Goal: Task Accomplishment & Management: Use online tool/utility

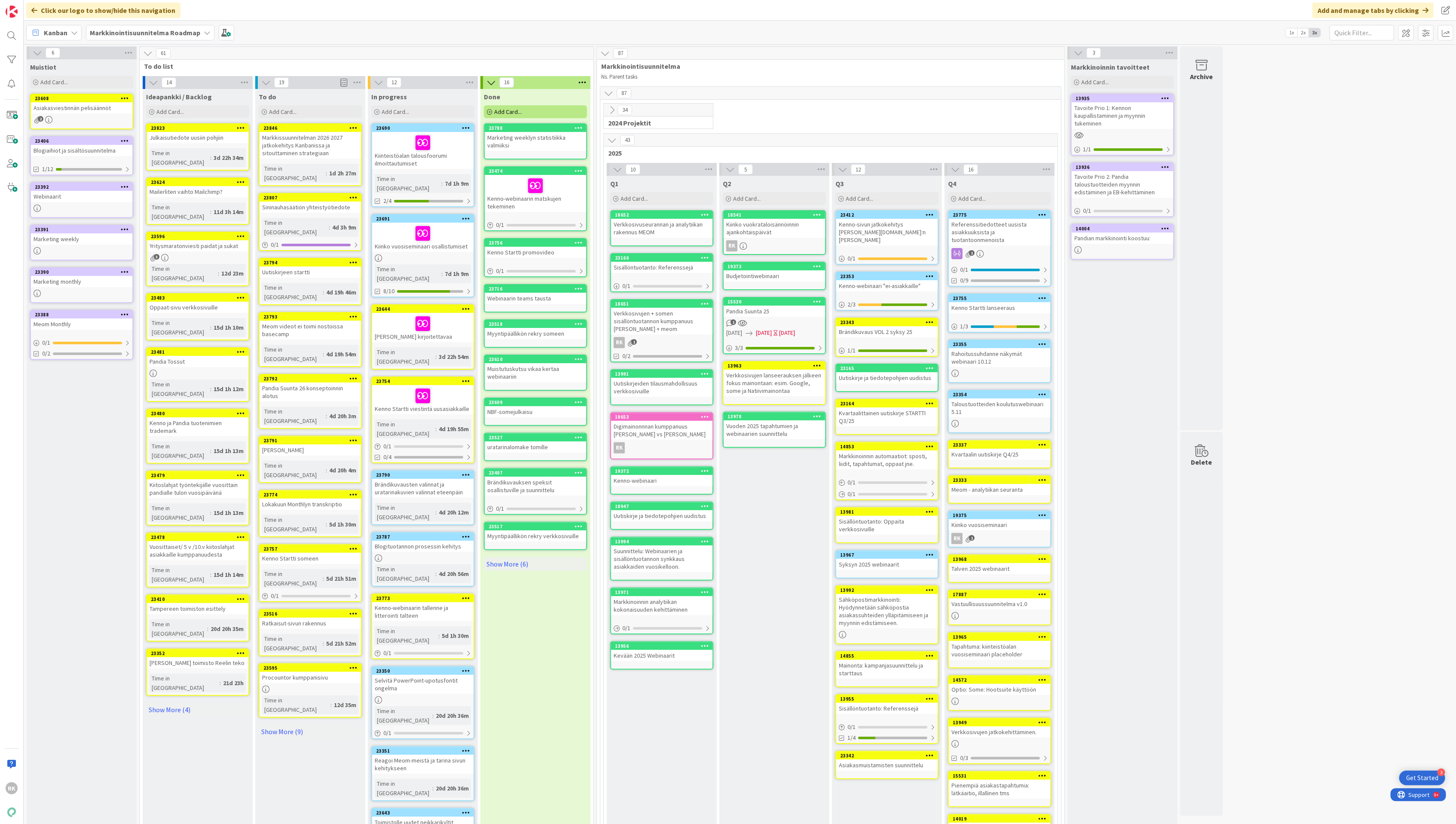
click at [406, 164] on div "Kiinteistöalan talousfoorumi ilmoittautumiset" at bounding box center [422, 150] width 101 height 37
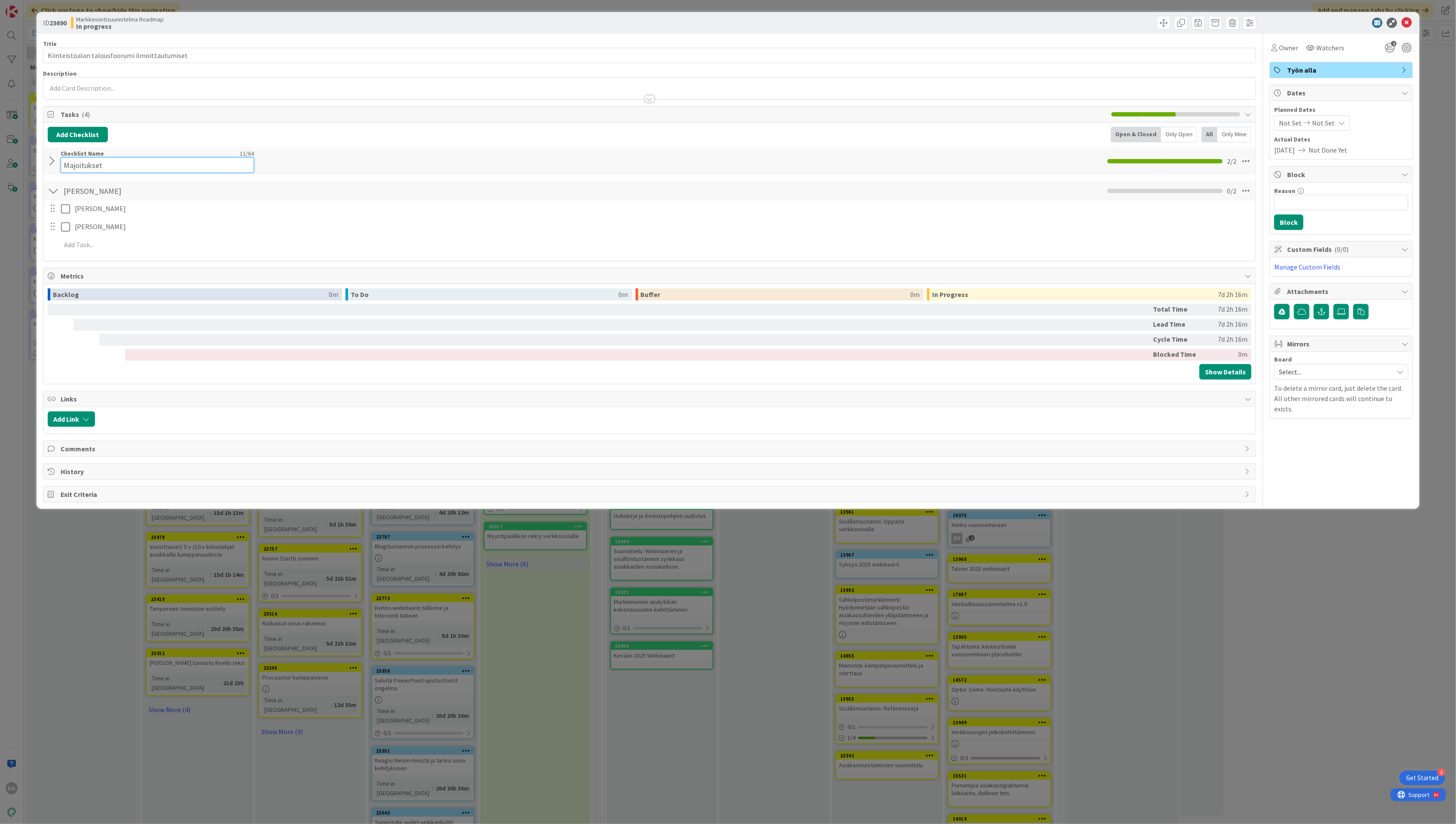
click at [73, 157] on div "Checklist Name 11 / 64 Majoitukset" at bounding box center [157, 161] width 193 height 23
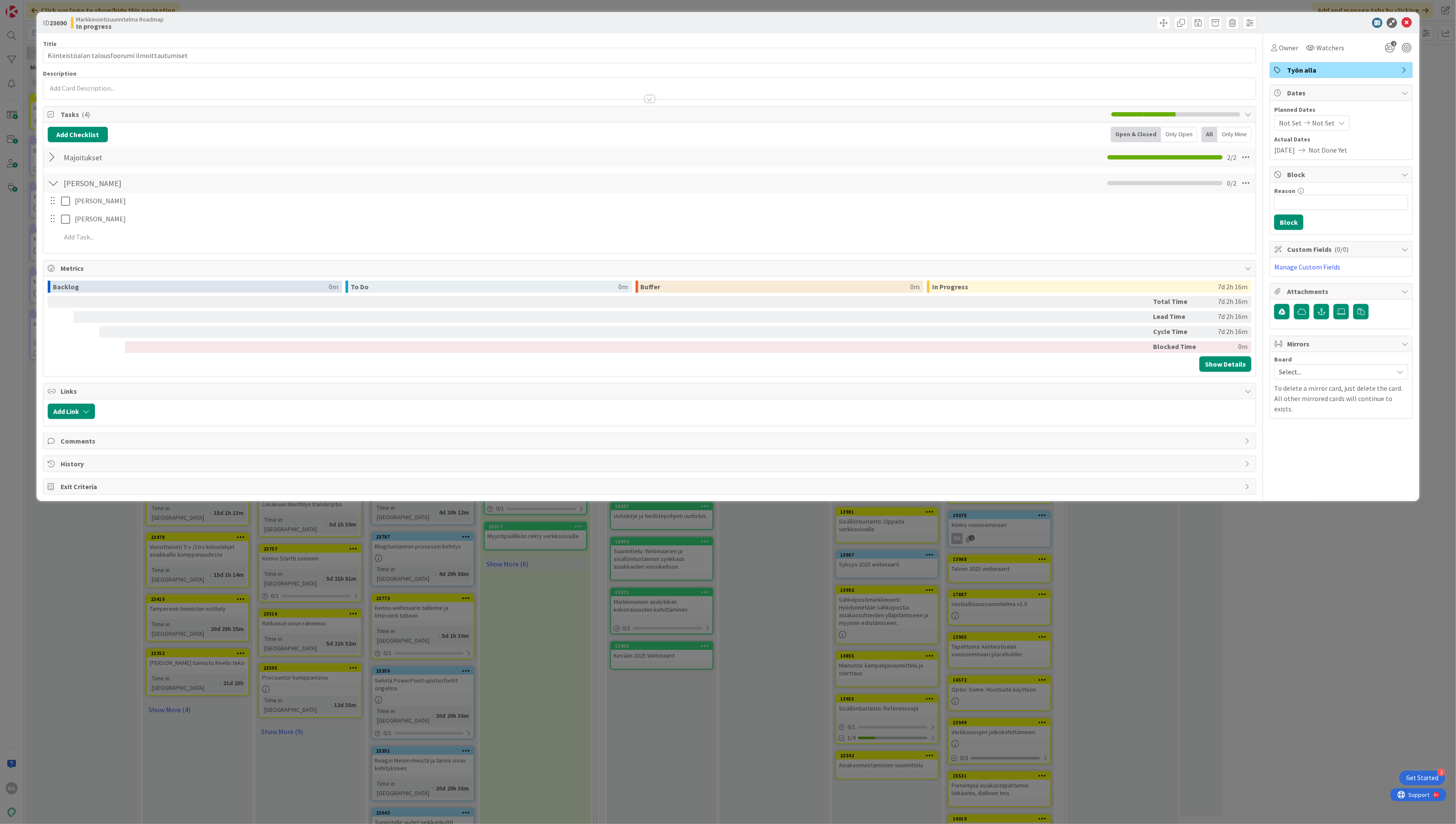
click at [50, 162] on div at bounding box center [53, 157] width 11 height 15
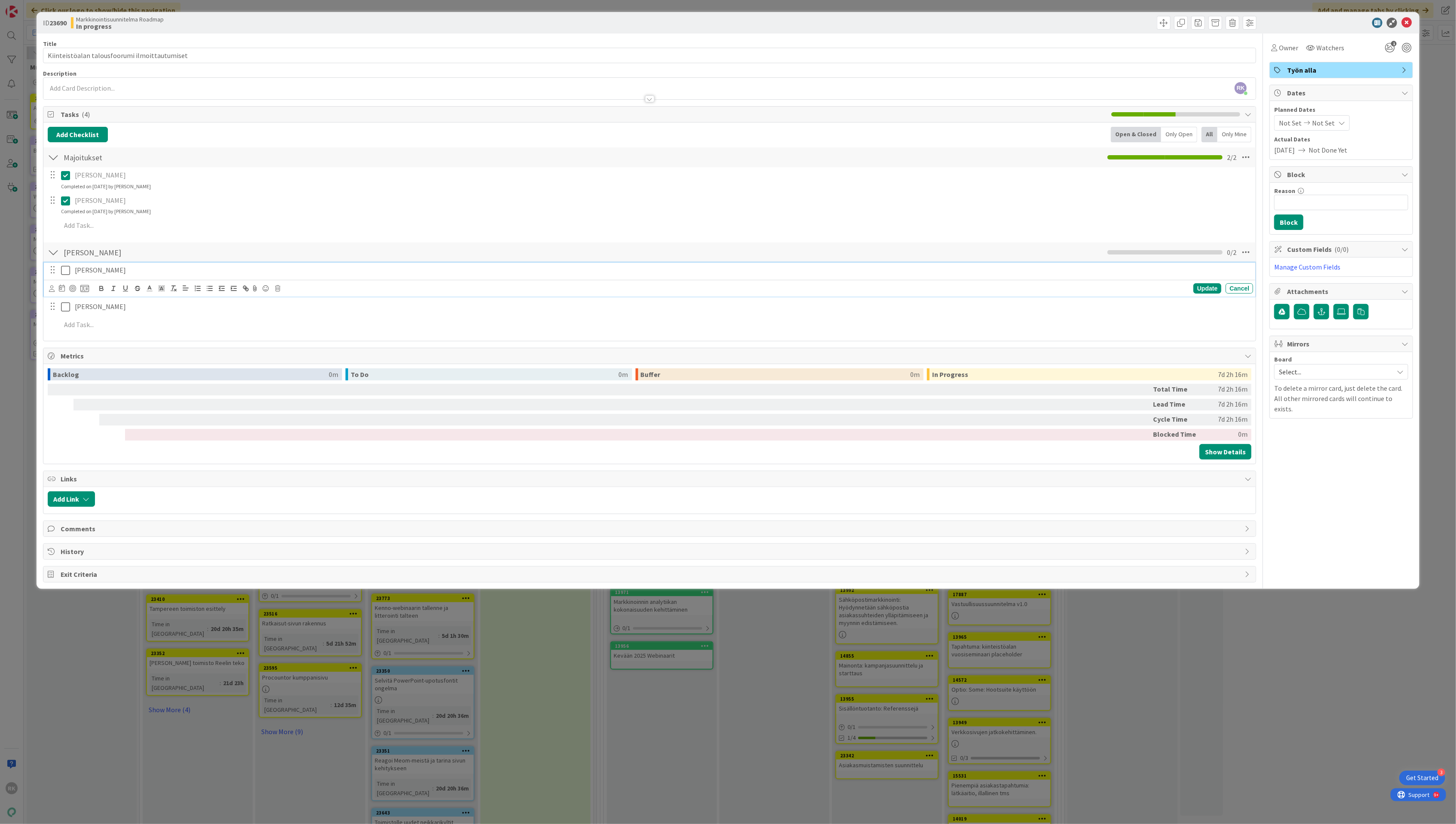
click at [70, 267] on icon at bounding box center [66, 270] width 9 height 10
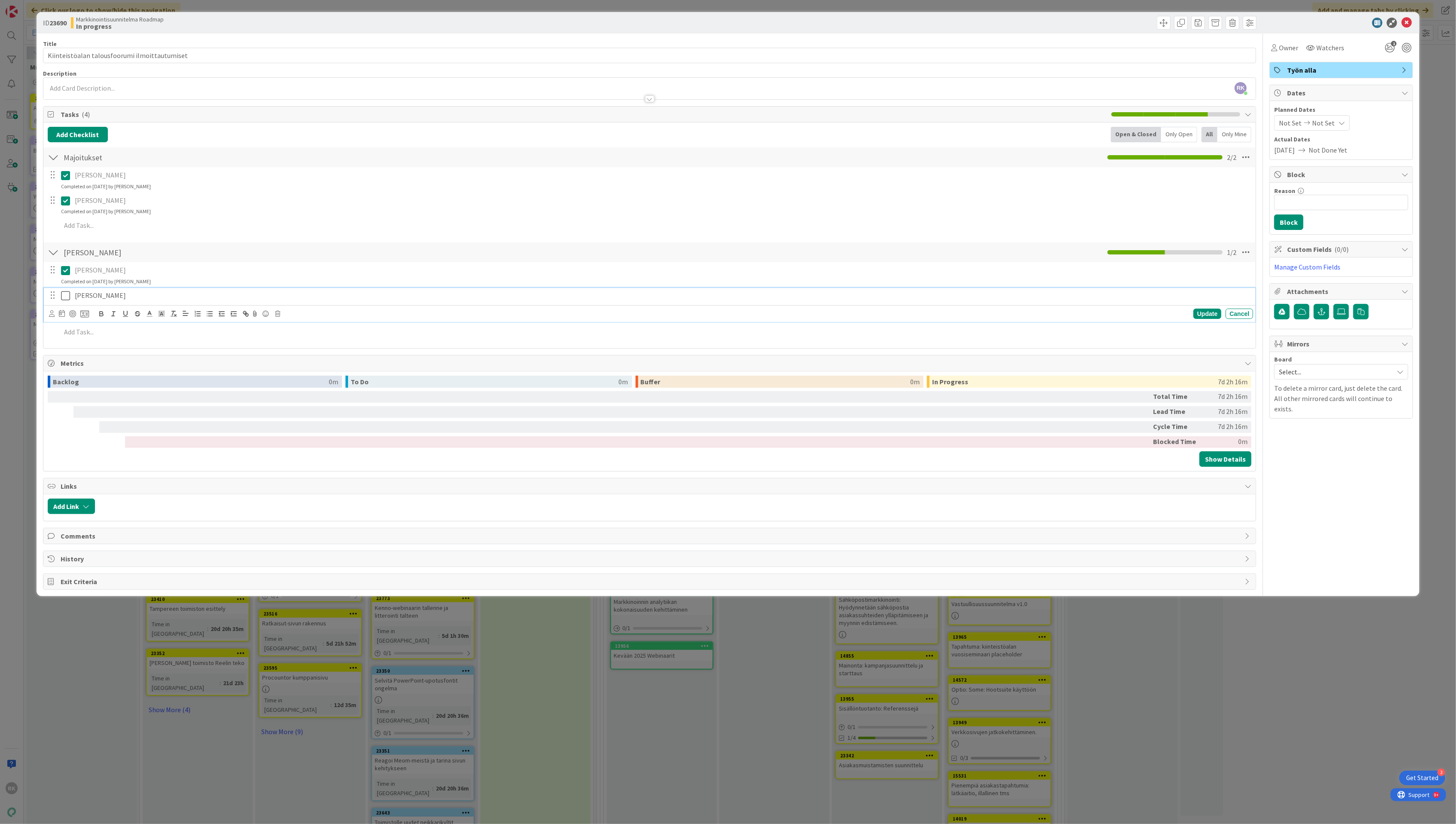
click at [67, 296] on icon at bounding box center [66, 296] width 9 height 10
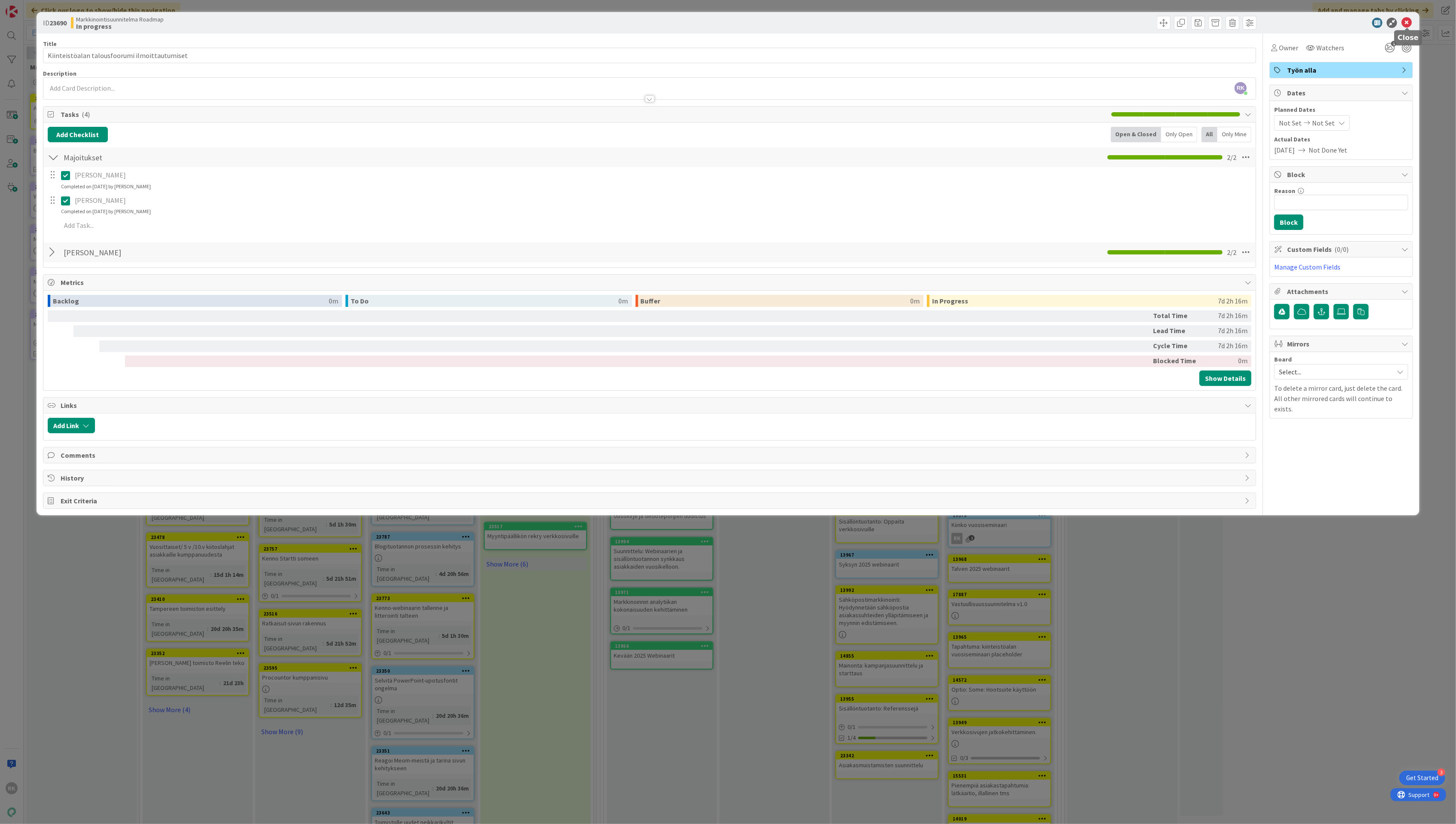
click at [1407, 28] on div at bounding box center [1408, 29] width 6 height 3
click at [1412, 24] on div at bounding box center [1337, 23] width 152 height 10
click at [1404, 23] on icon at bounding box center [1406, 23] width 10 height 10
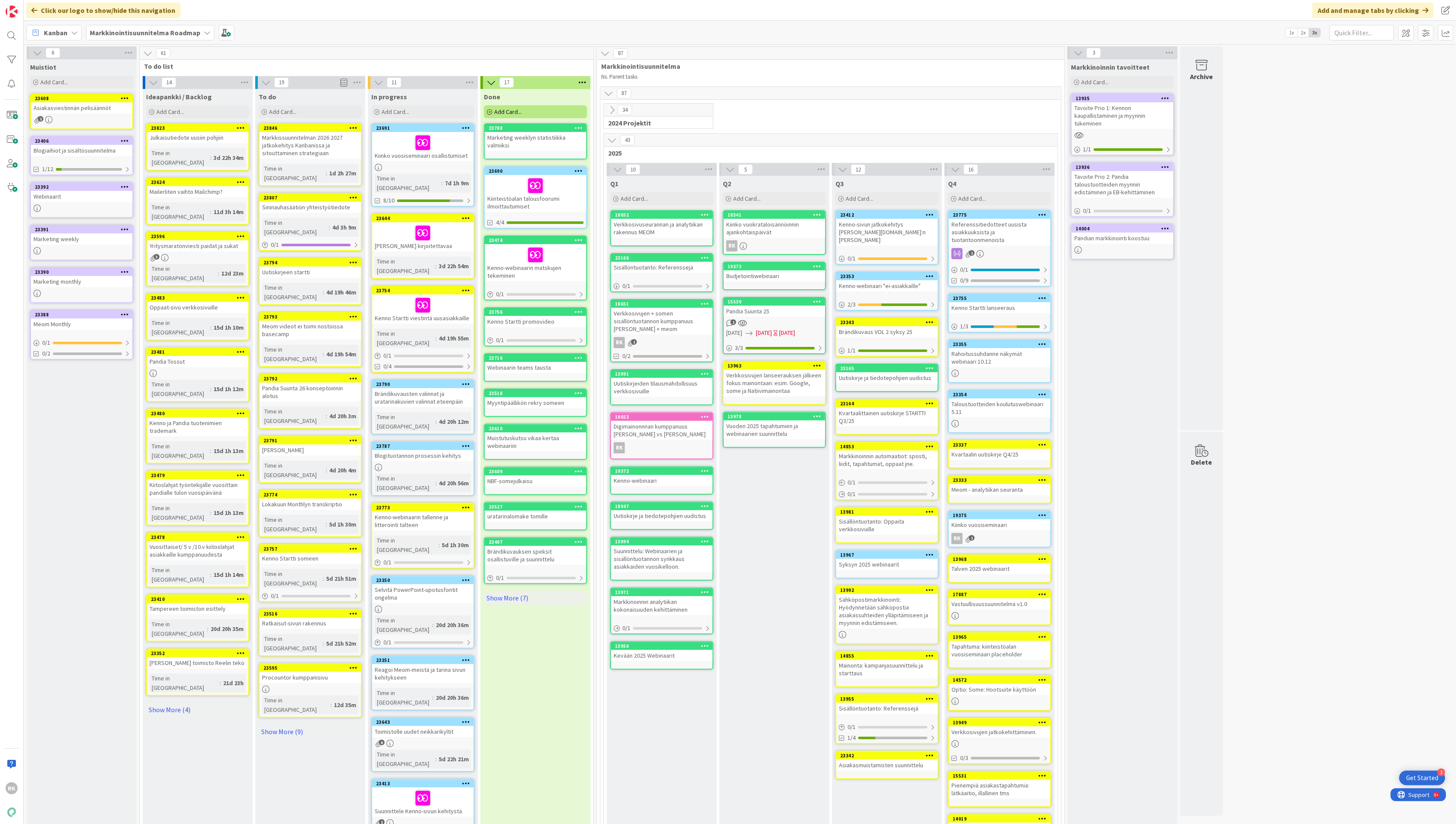
click at [578, 171] on icon at bounding box center [579, 171] width 8 height 6
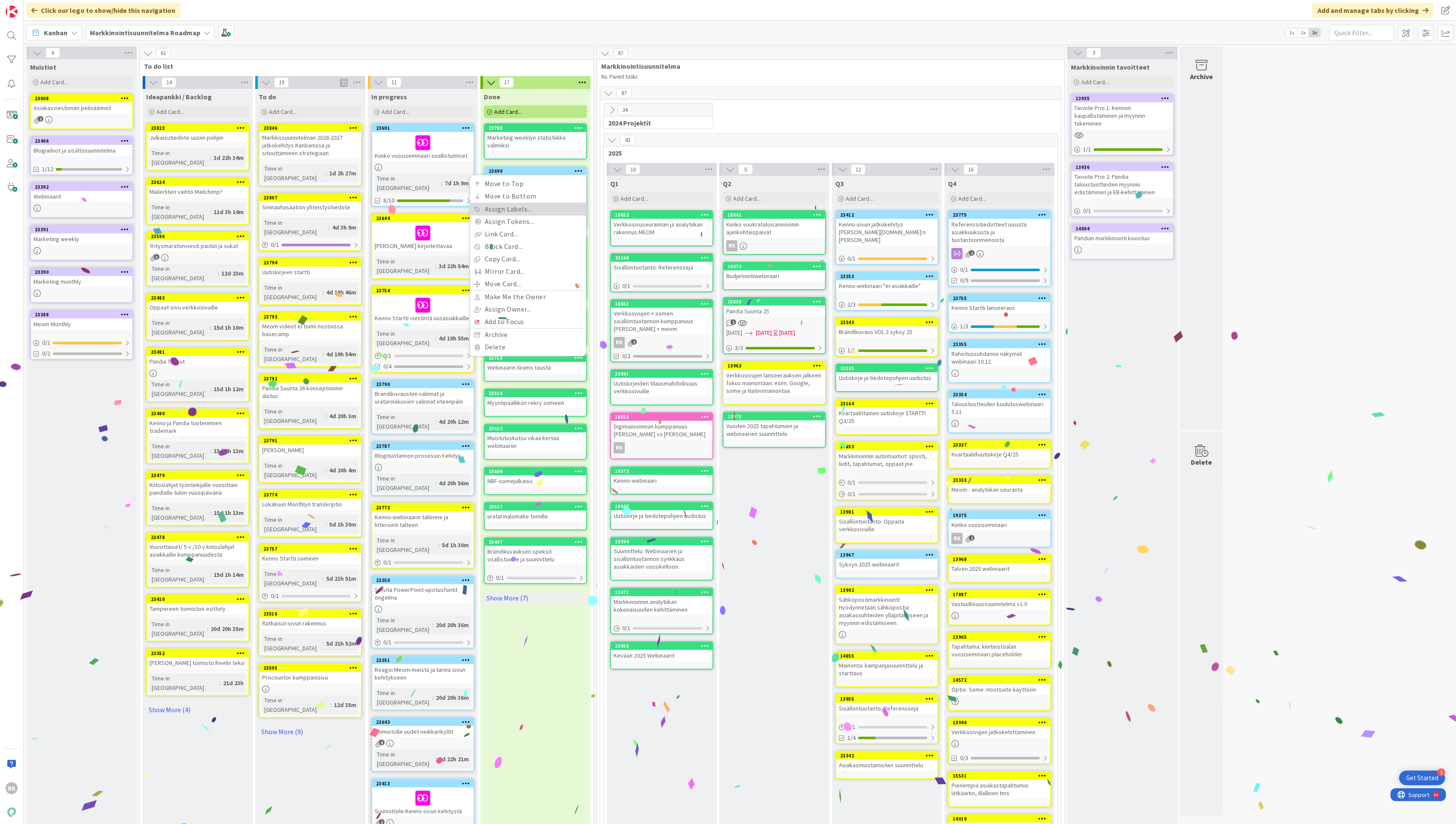
click at [523, 210] on link "Assign Labels..." at bounding box center [528, 210] width 116 height 12
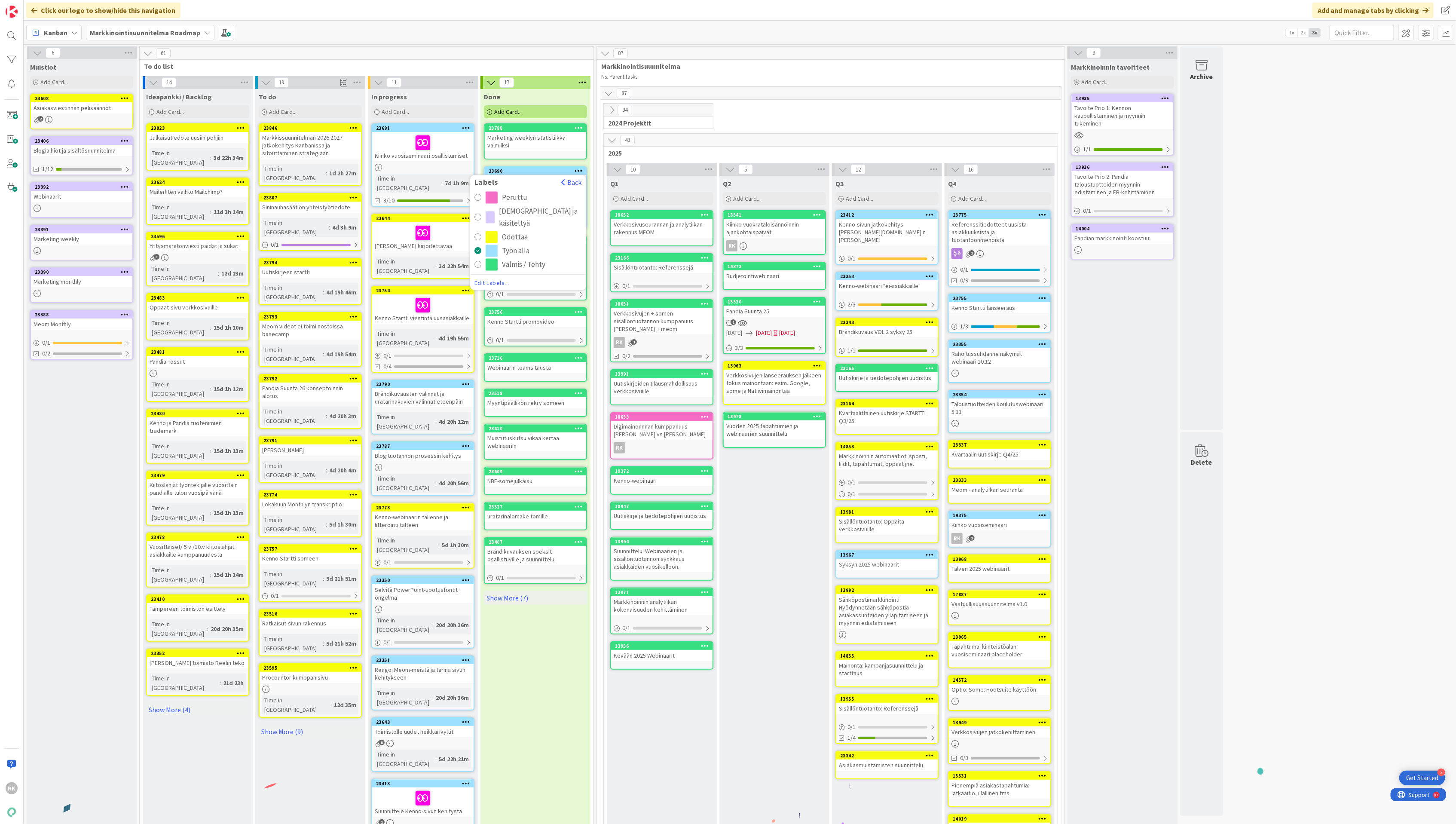
click at [477, 263] on div "radio" at bounding box center [478, 264] width 7 height 7
click at [410, 159] on div "Kiinko vuosiseminaari osallistumiset" at bounding box center [422, 146] width 101 height 29
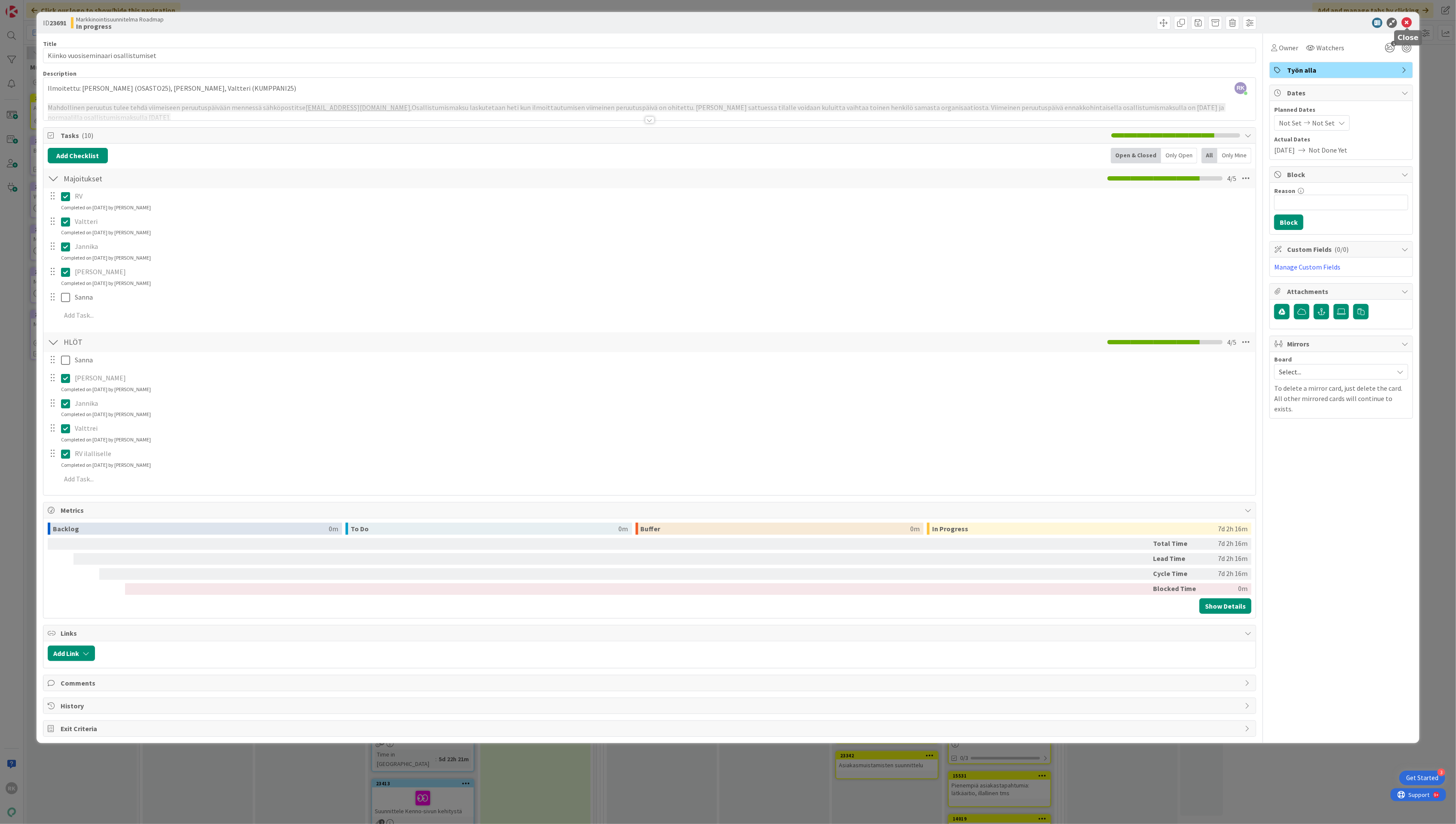
click at [1410, 21] on icon at bounding box center [1406, 23] width 10 height 10
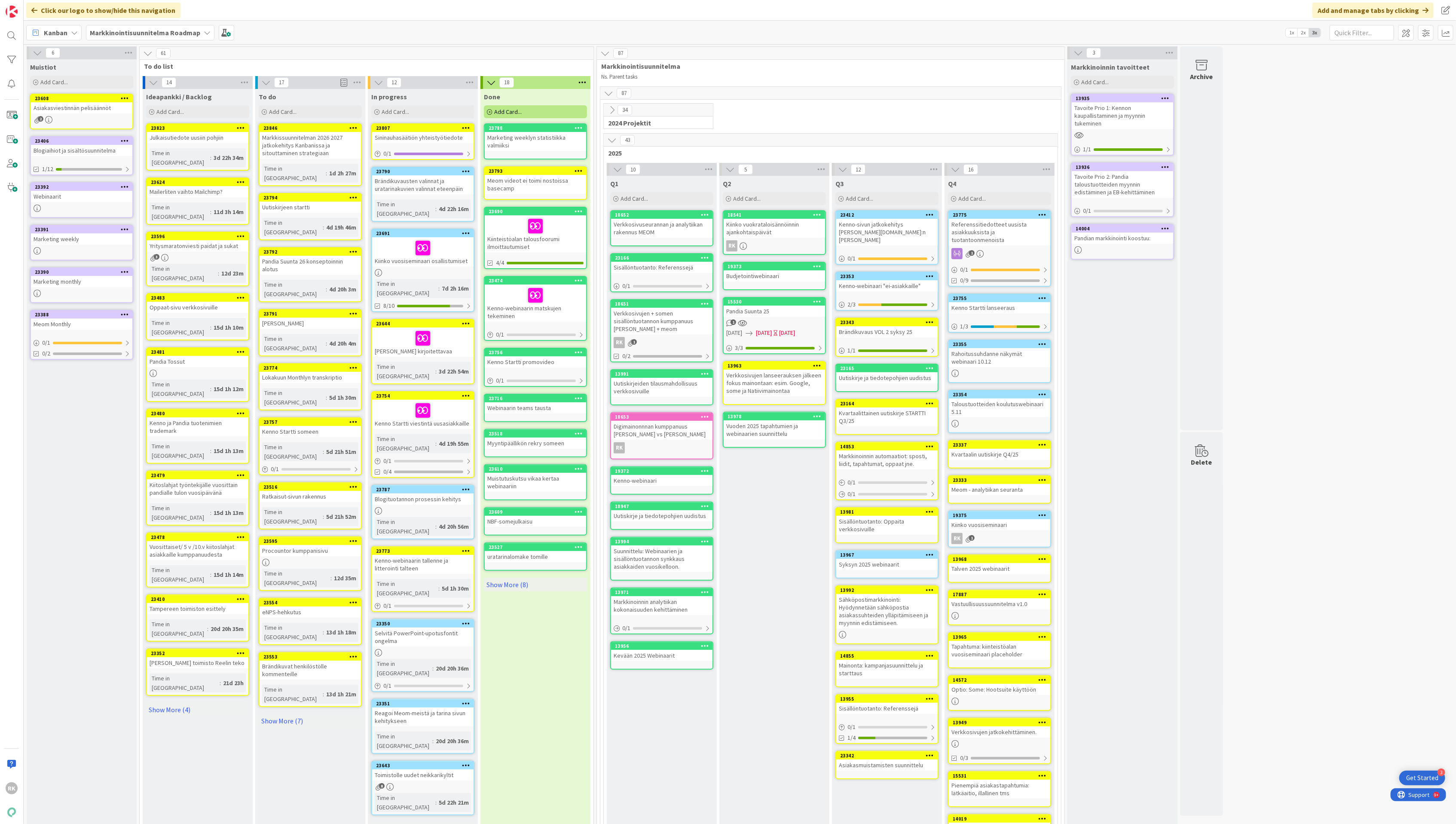
click at [578, 170] on icon at bounding box center [579, 171] width 8 height 6
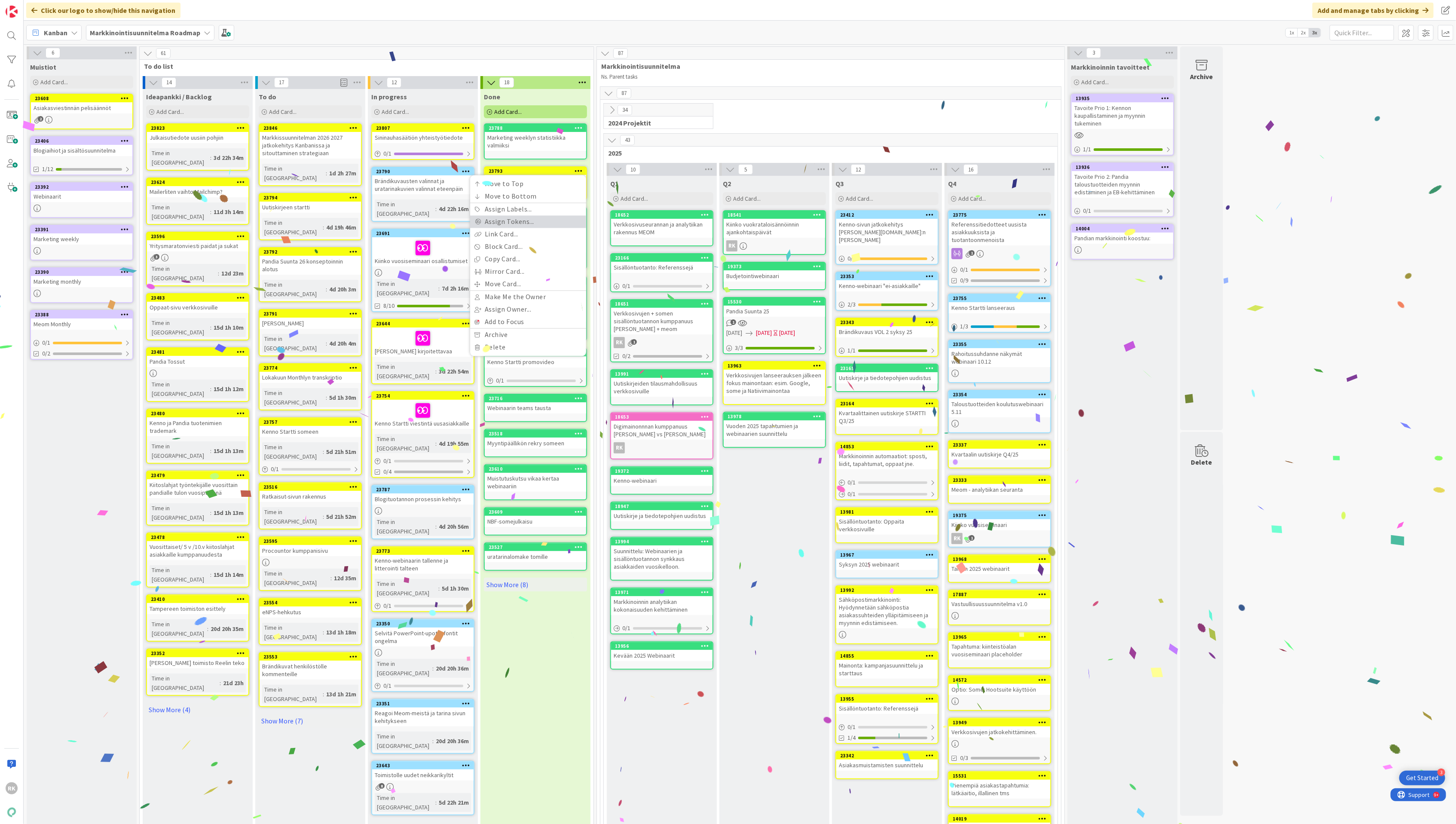
click at [522, 220] on link "Assign Tokens..." at bounding box center [528, 222] width 116 height 12
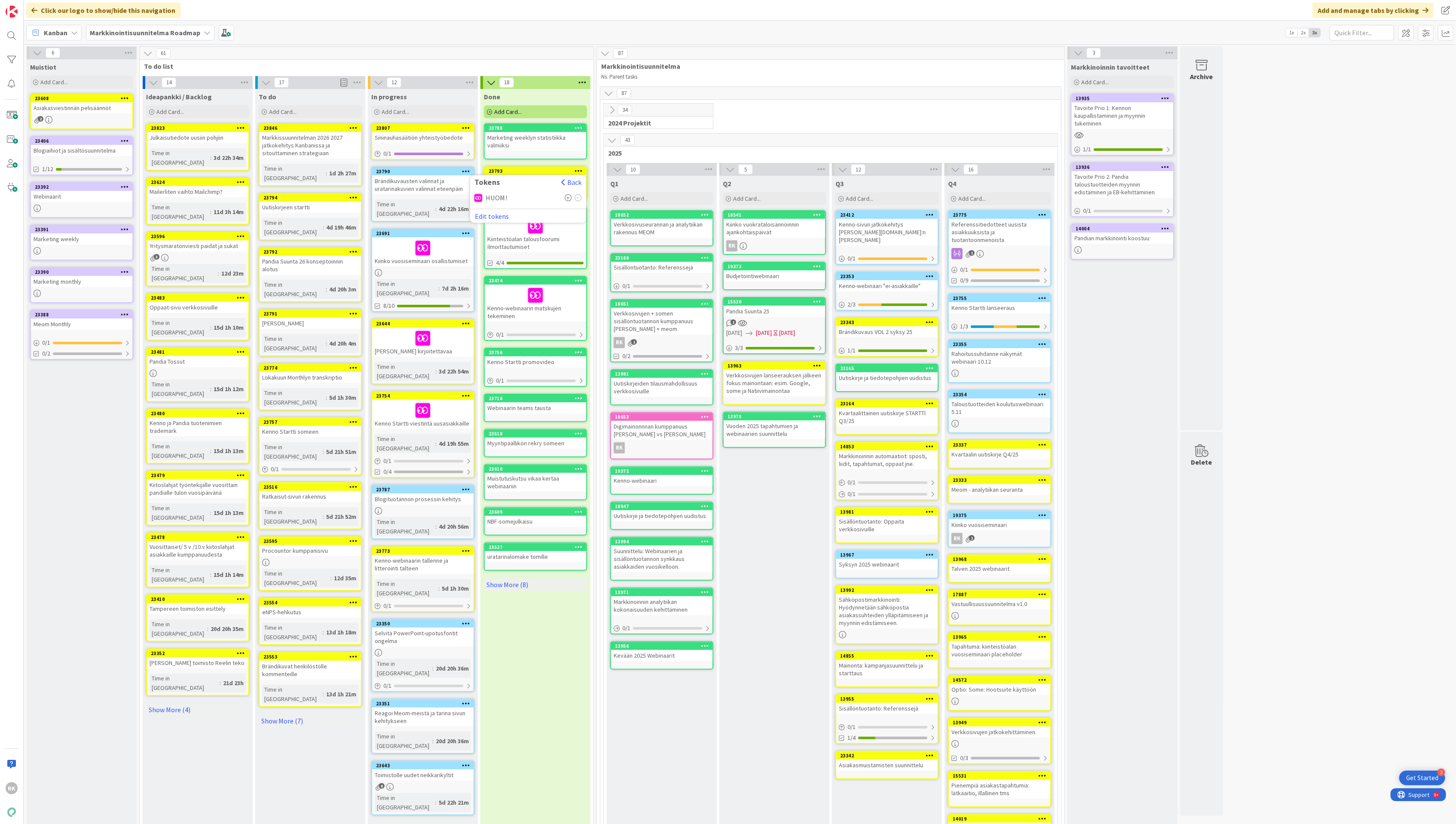
click at [560, 164] on div "Done Add Card... 23788 Marketing weeklyn statistiikka valmiiksi 23793 Tokens Ba…" at bounding box center [535, 690] width 110 height 1203
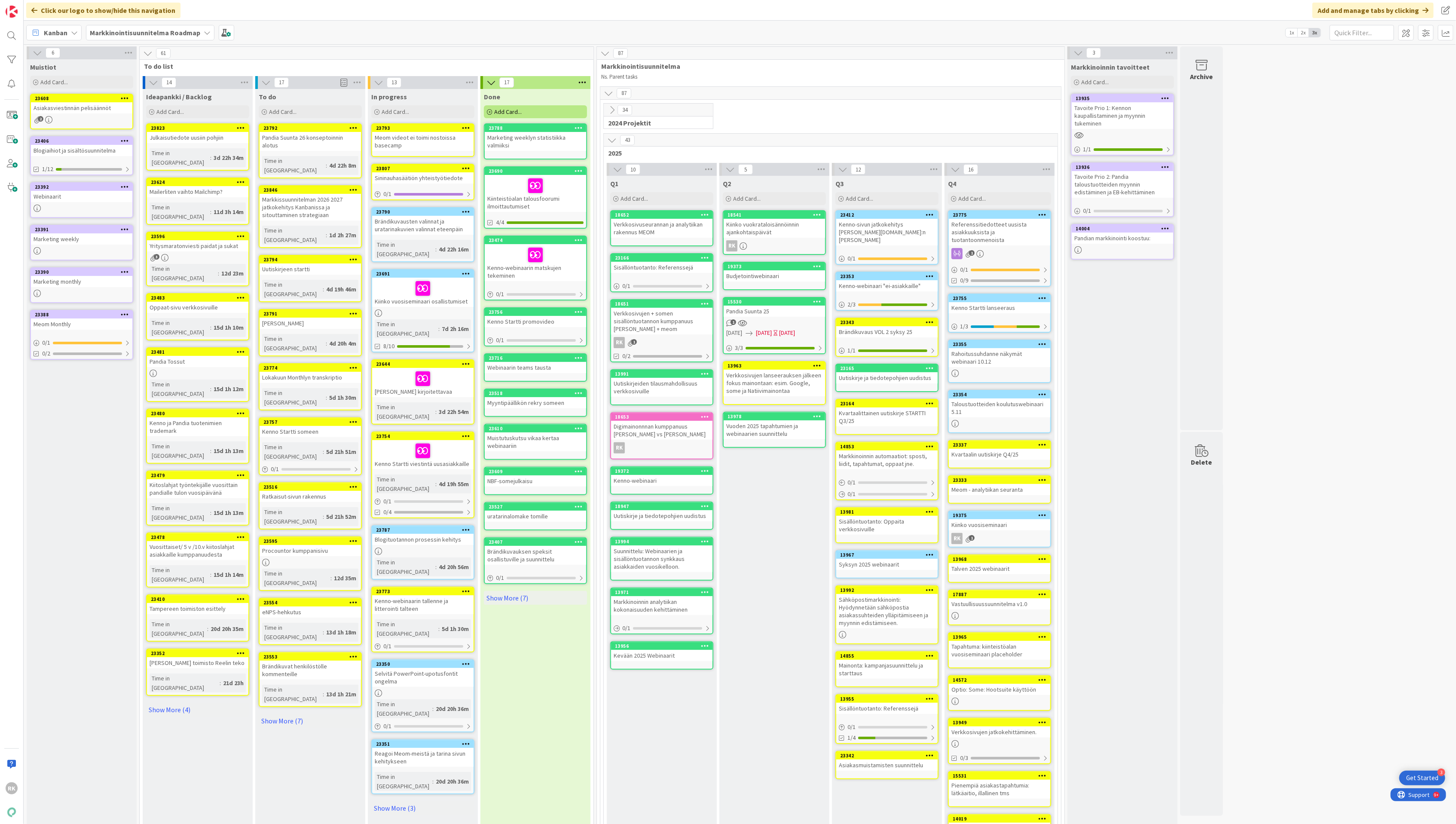
click at [331, 138] on div "Pandia Suunta 26 konseptoinnin alotus" at bounding box center [310, 141] width 101 height 19
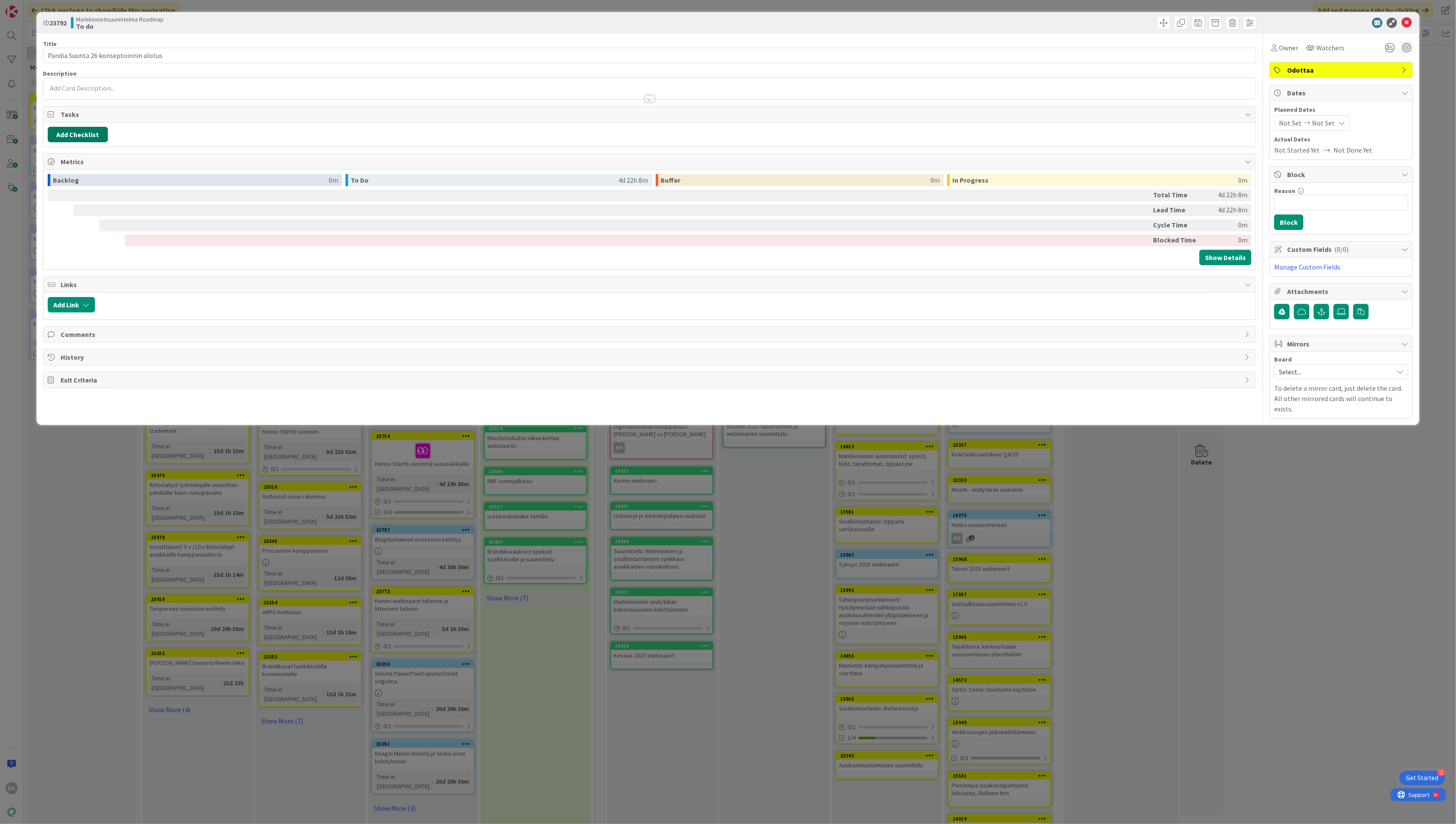
click at [80, 130] on button "Add Checklist" at bounding box center [77, 134] width 60 height 15
type input "Vastaa liwlig"
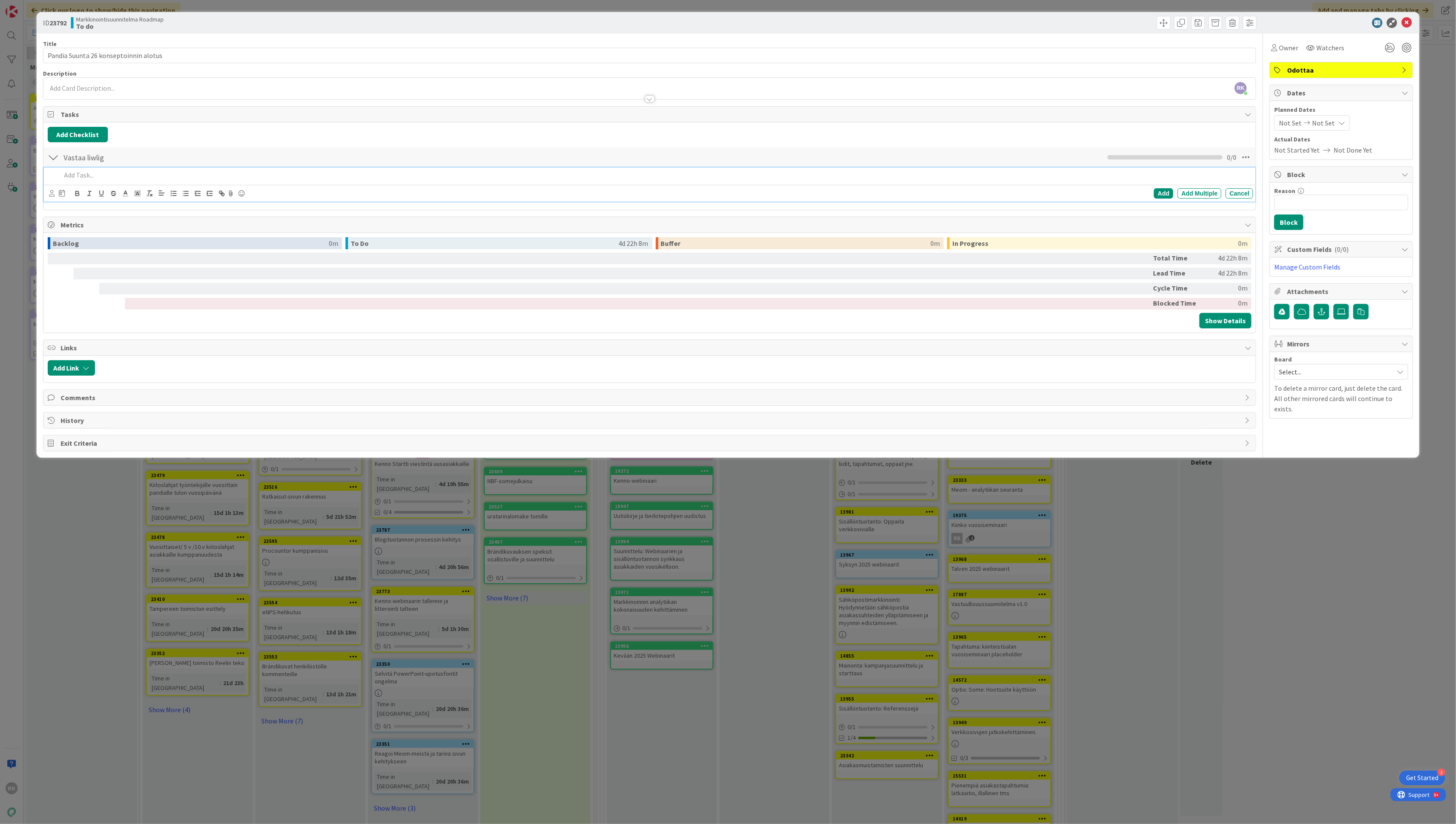
click at [115, 177] on p at bounding box center [656, 175] width 1189 height 10
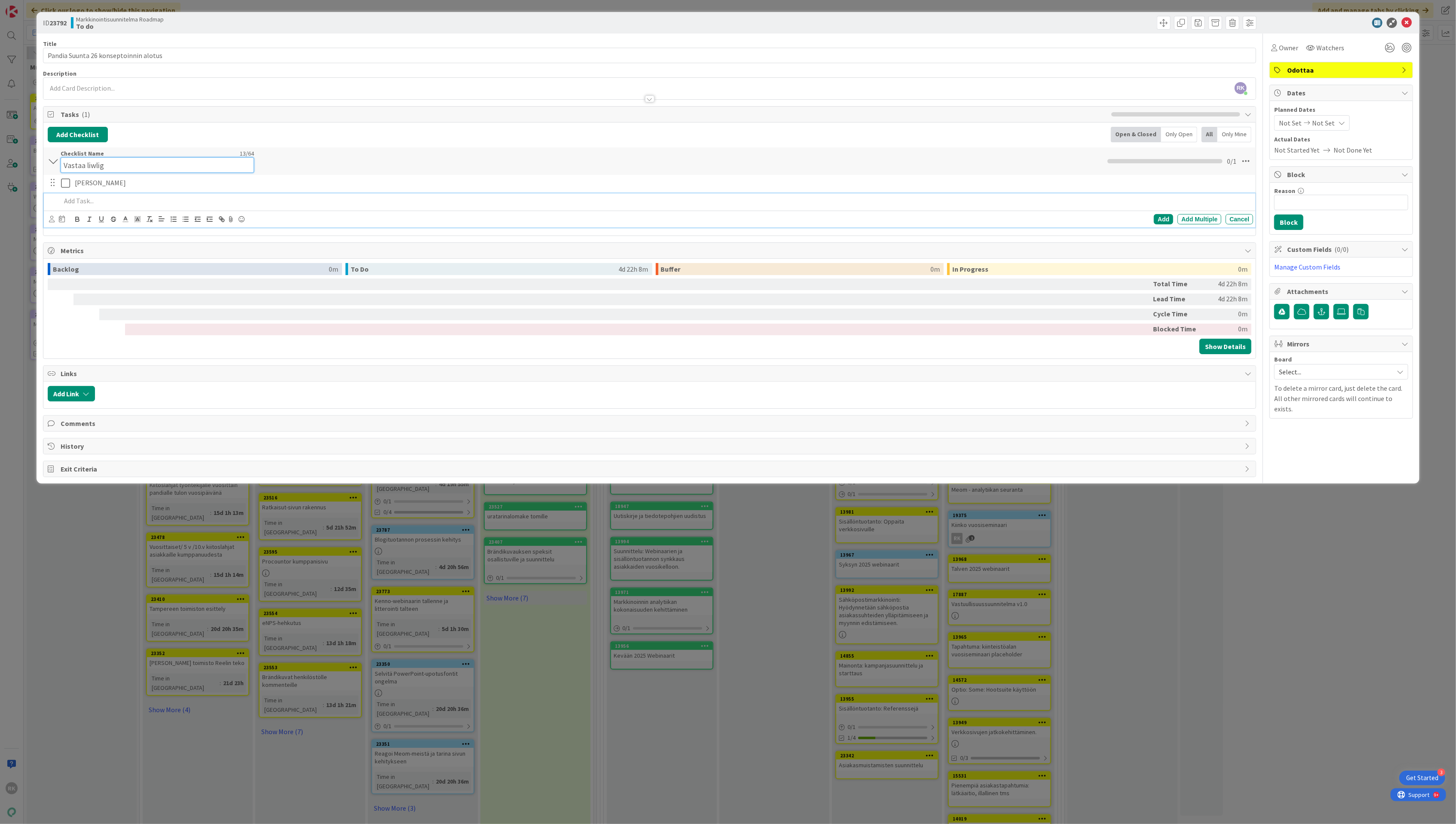
click at [81, 155] on div "Checklist Name 13 / 64 [PERSON_NAME]" at bounding box center [157, 161] width 193 height 23
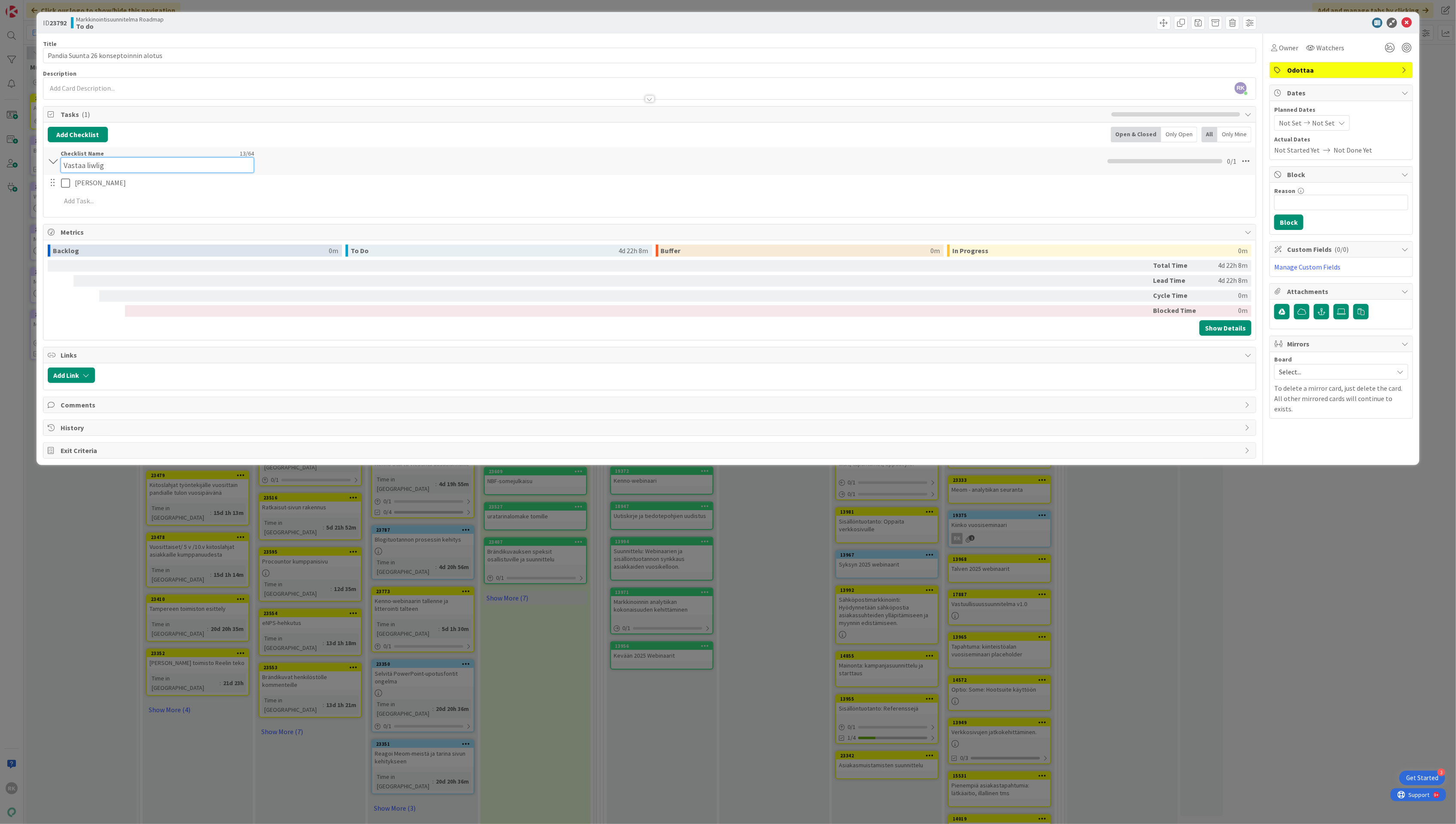
click at [89, 161] on input "Vastaa liwlig" at bounding box center [157, 164] width 193 height 15
type input "To do's"
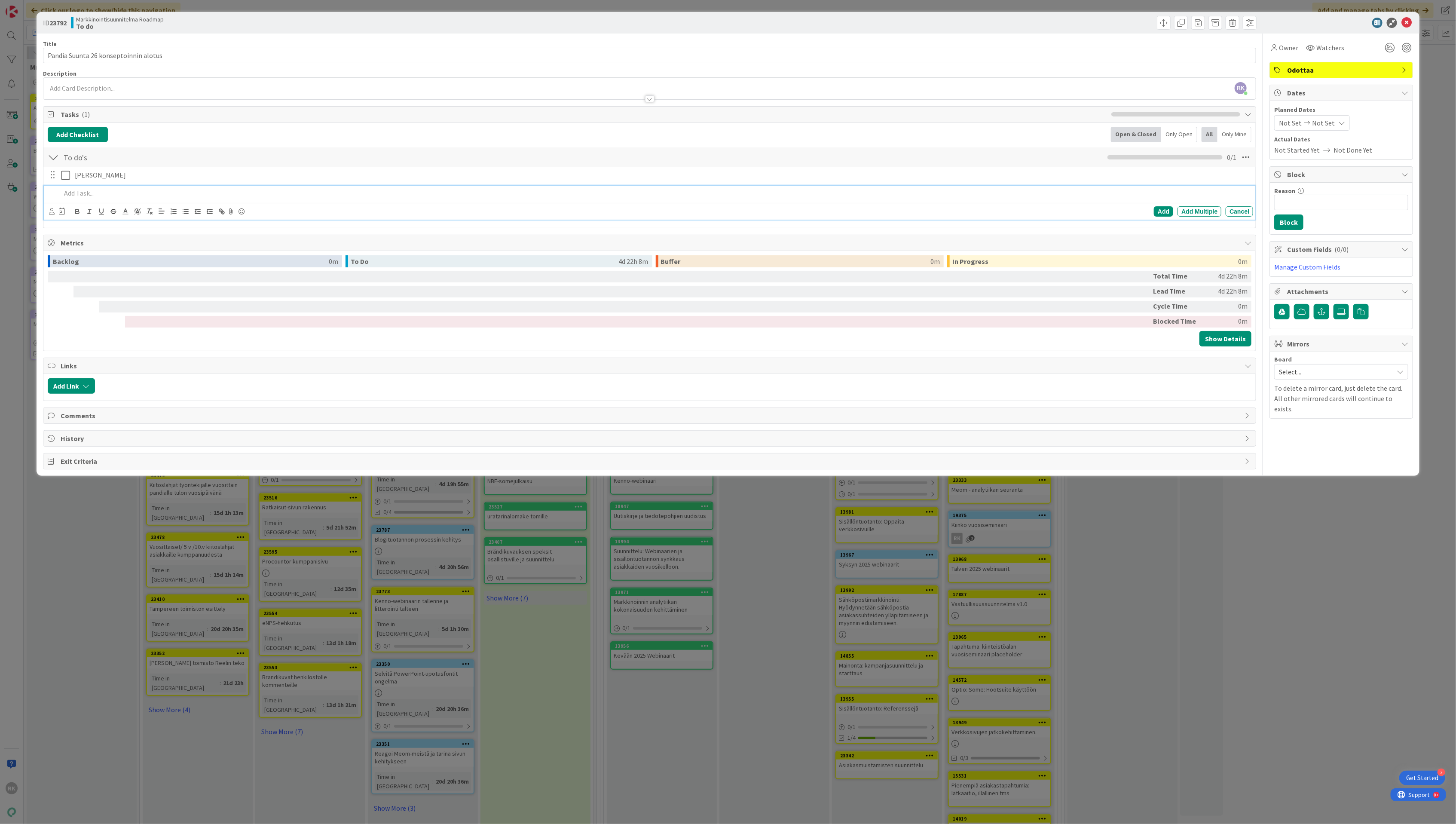
click at [91, 196] on p at bounding box center [656, 193] width 1189 height 10
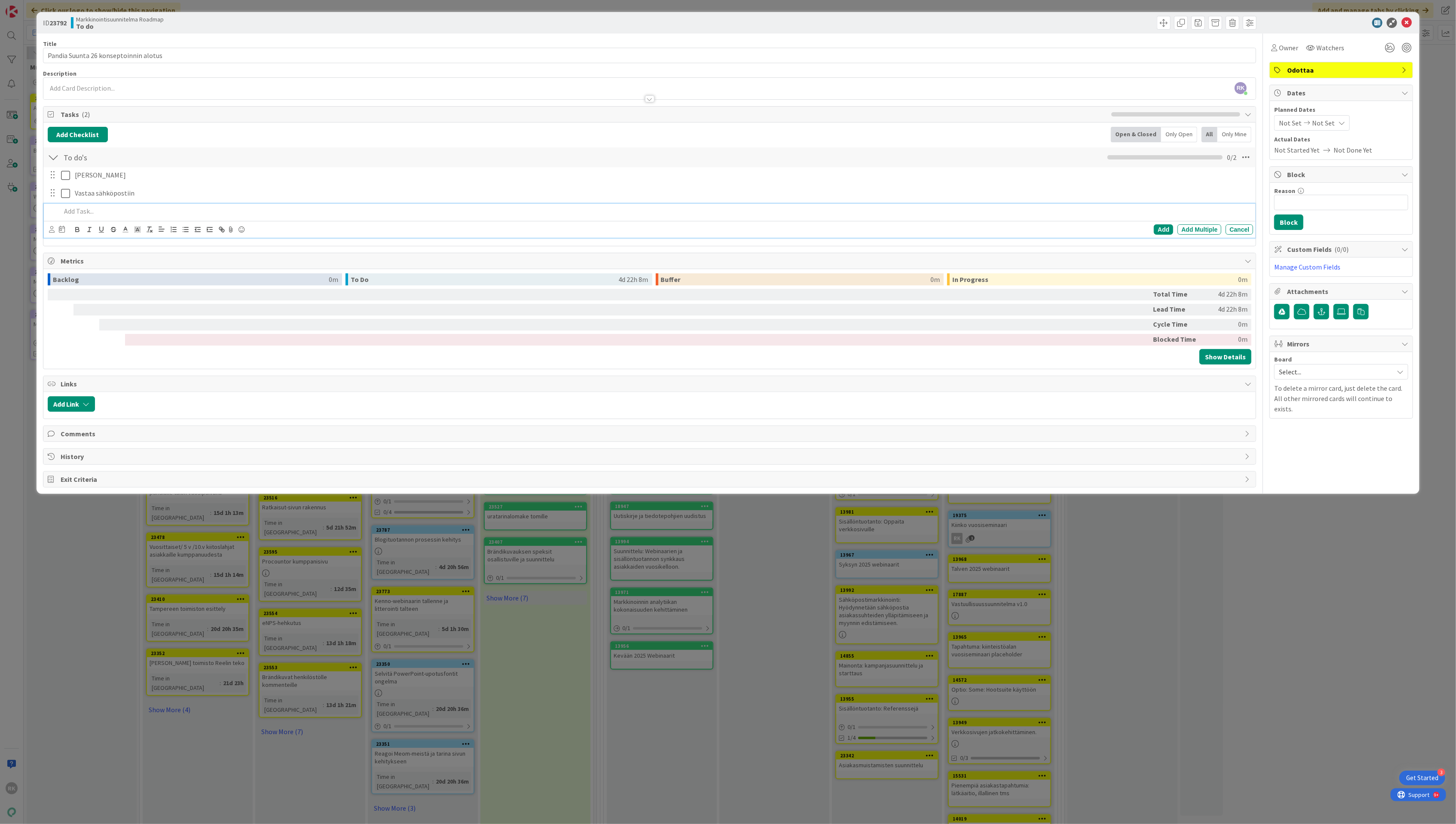
click at [103, 215] on p at bounding box center [656, 211] width 1189 height 10
click at [551, 593] on div "ID 23792 Markkinointisuunnitelma Roadmap To do Title 37 / 128 [PERSON_NAME] Suu…" at bounding box center [728, 412] width 1456 height 824
